Goal: Navigation & Orientation: Find specific page/section

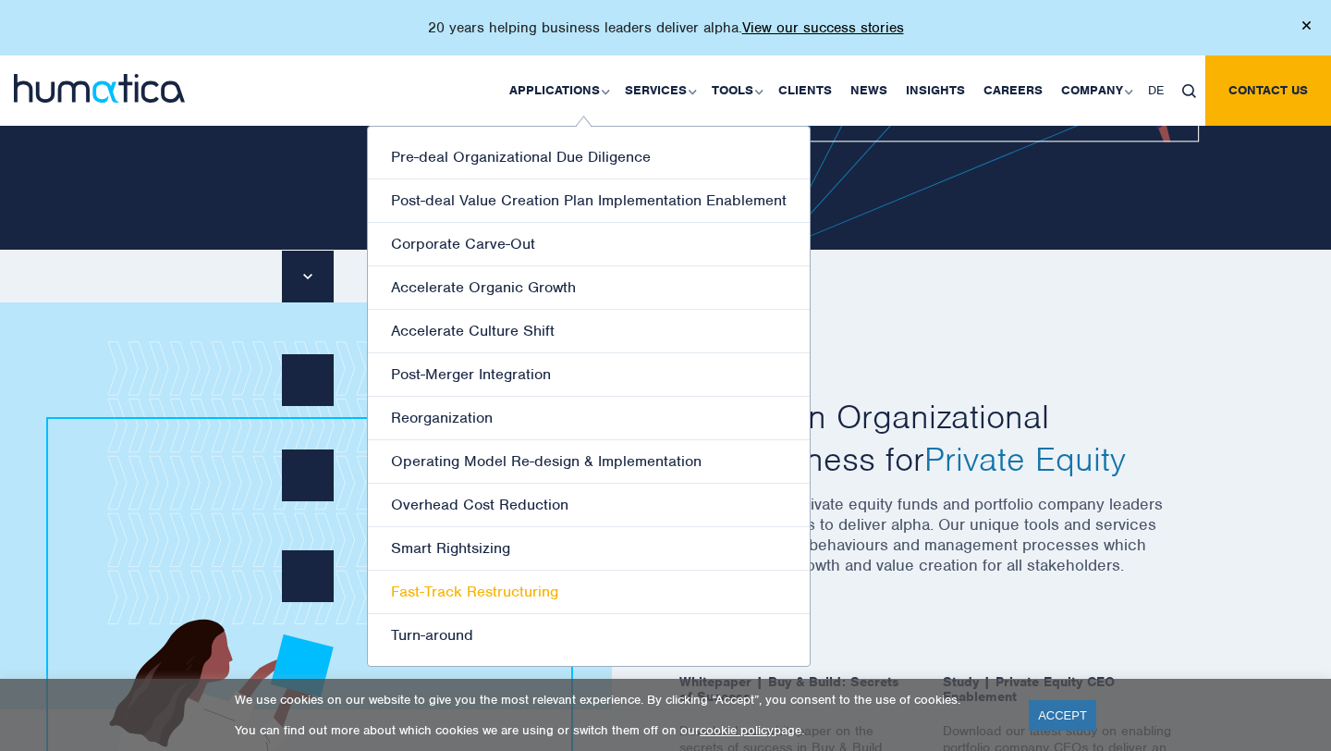
scroll to position [489, 0]
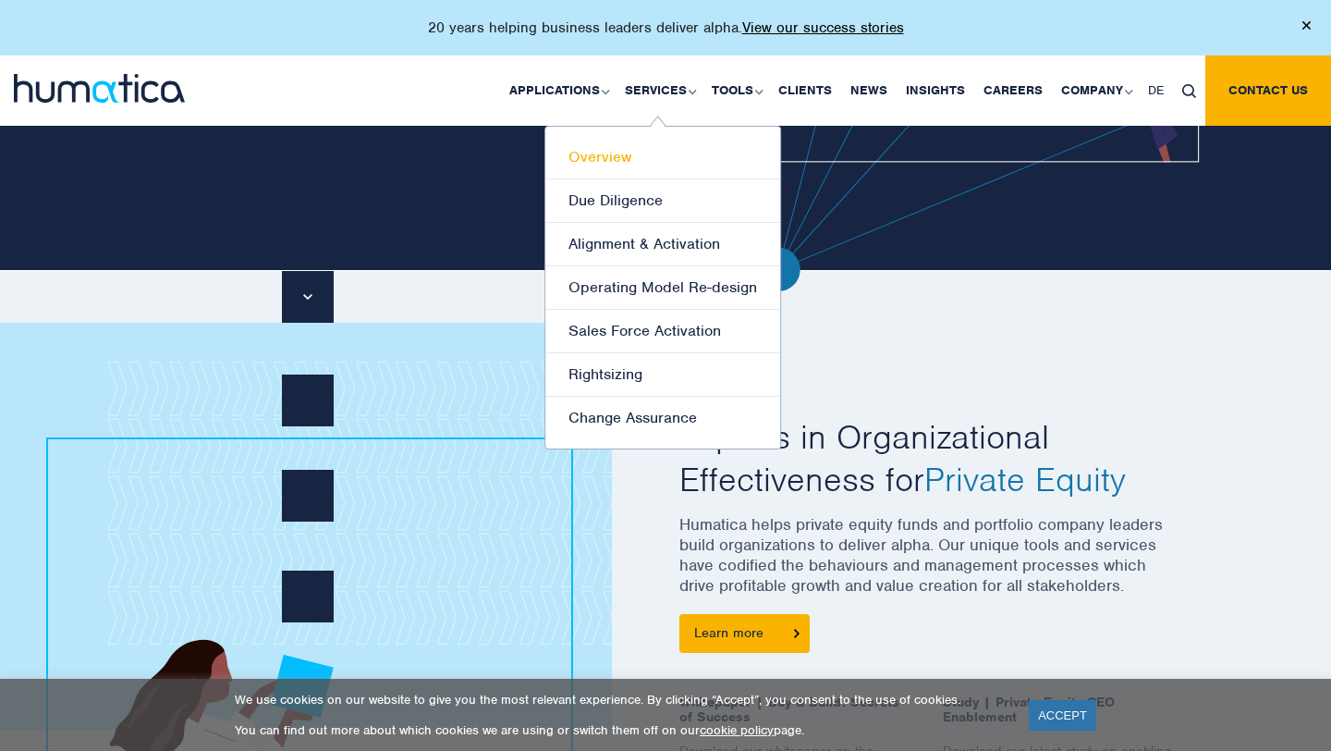
click at [641, 165] on link "Overview" at bounding box center [662, 157] width 235 height 43
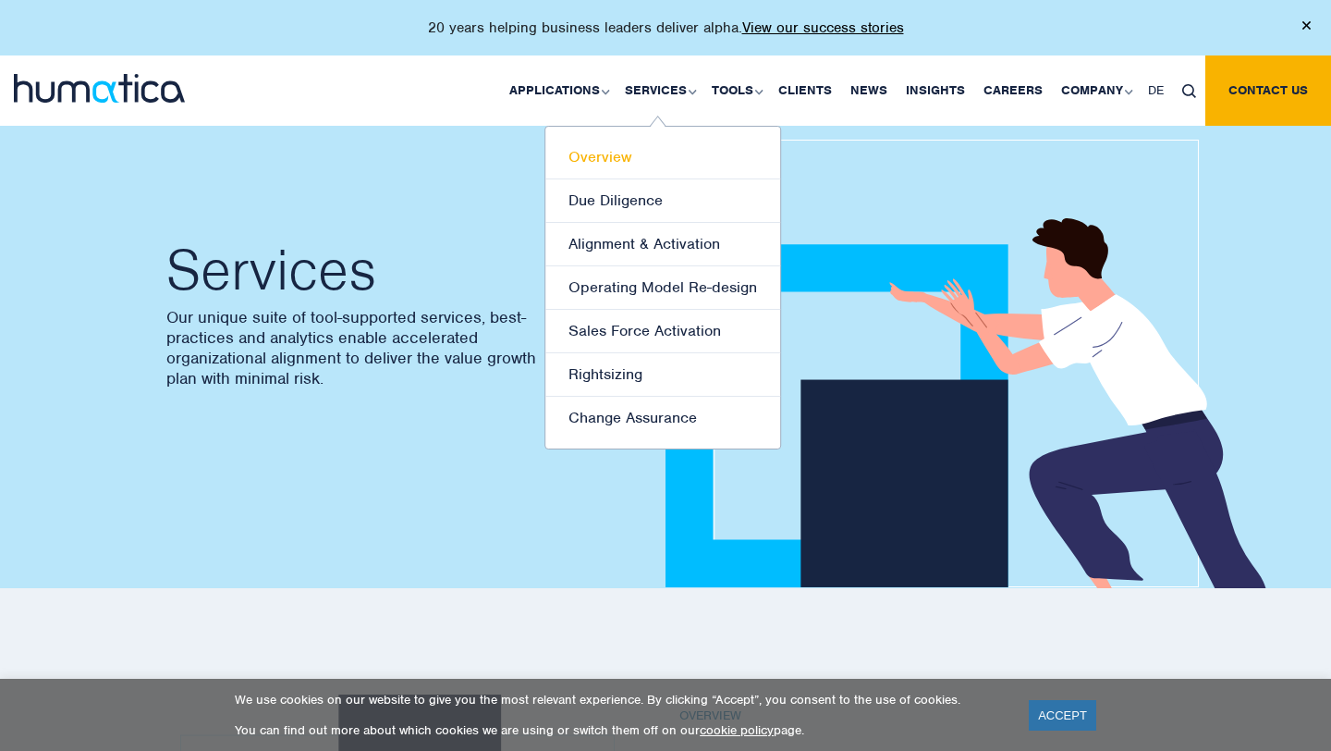
click at [621, 162] on link "Overview" at bounding box center [662, 157] width 235 height 43
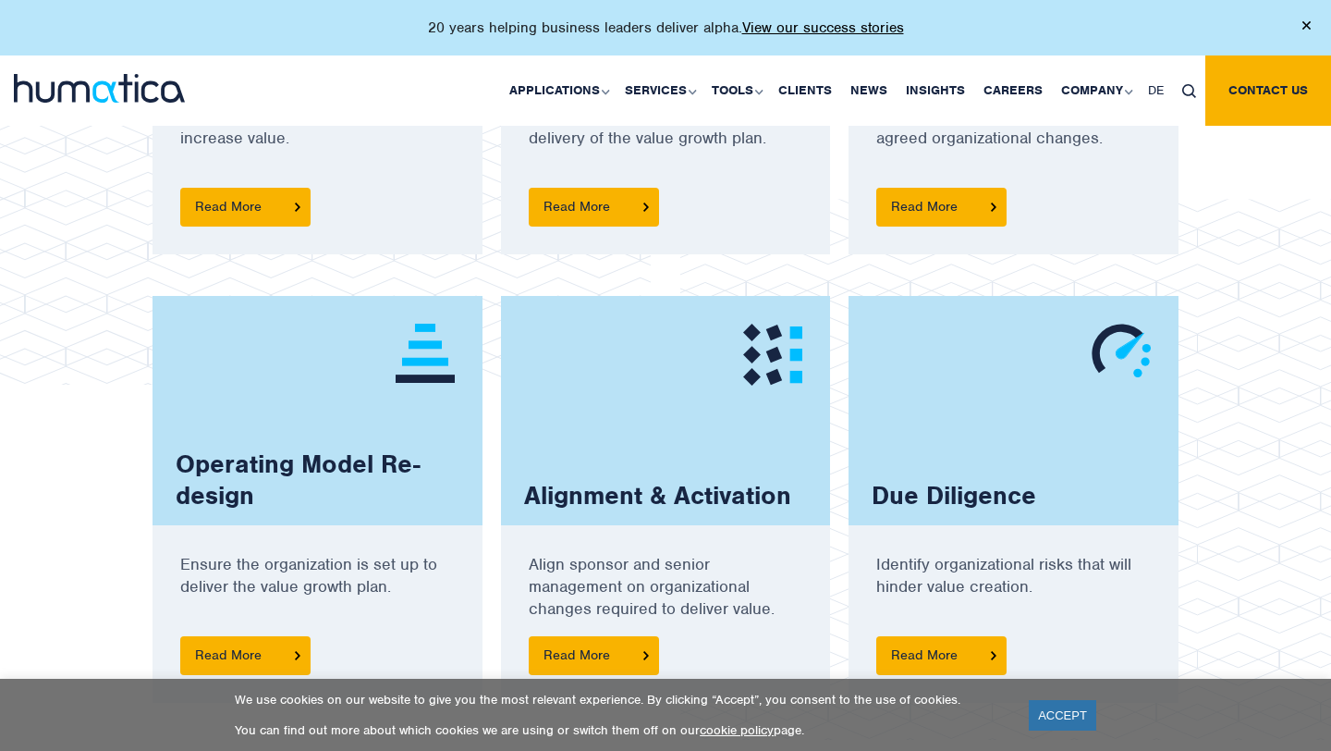
scroll to position [1577, 0]
